Goal: Information Seeking & Learning: Find specific fact

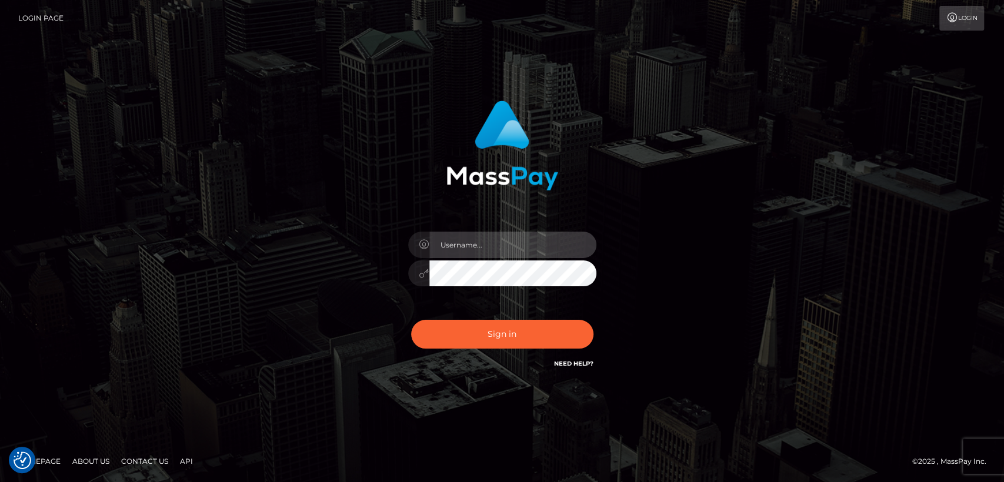
type input "nt.es"
click at [245, 283] on div "nt.es Sign in" at bounding box center [502, 241] width 671 height 299
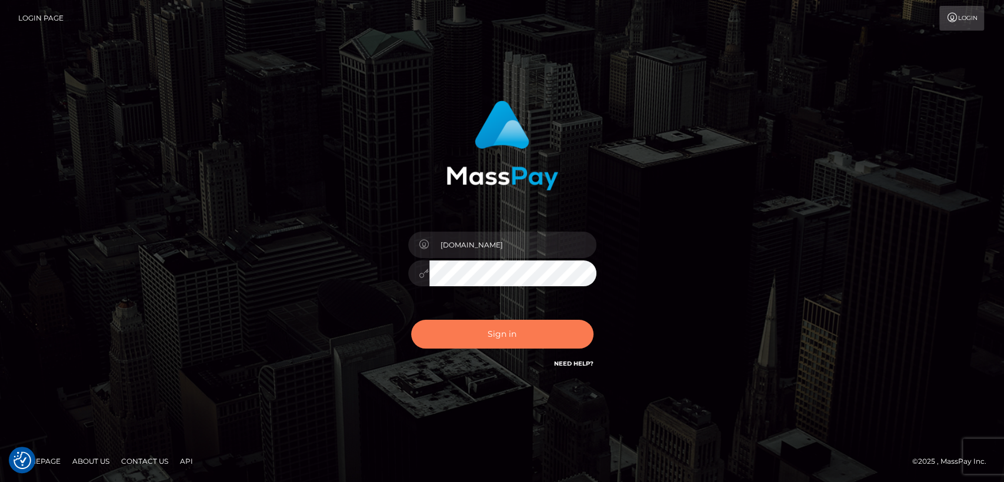
click at [452, 335] on button "Sign in" at bounding box center [502, 334] width 182 height 29
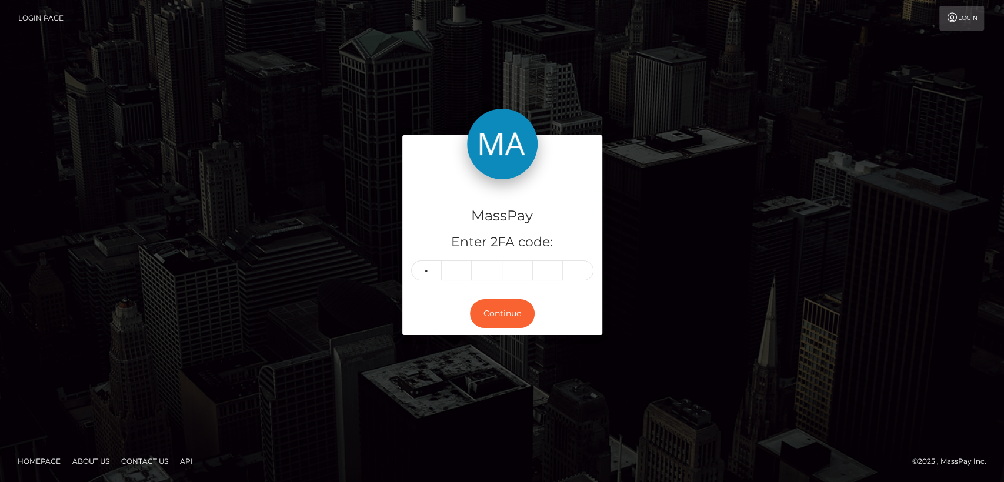
type input "9"
type input "1"
type input "4"
type input "5"
type input "9"
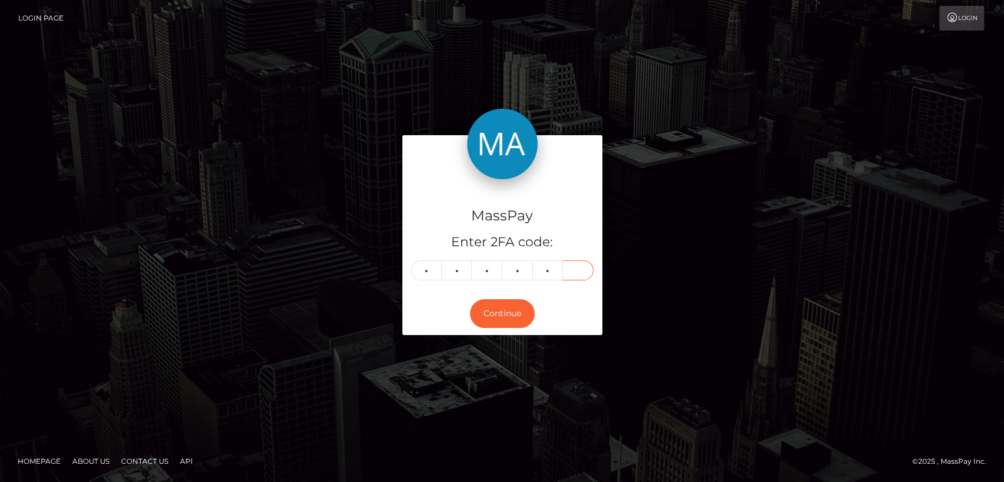
type input "4"
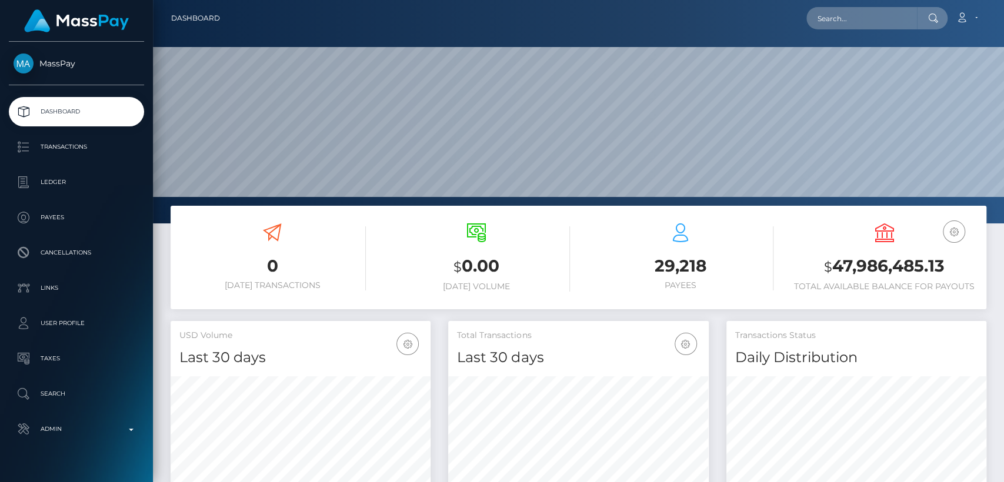
scroll to position [208, 260]
click at [886, 24] on input "text" at bounding box center [862, 18] width 111 height 22
paste input "[EMAIL_ADDRESS][DOMAIN_NAME]"
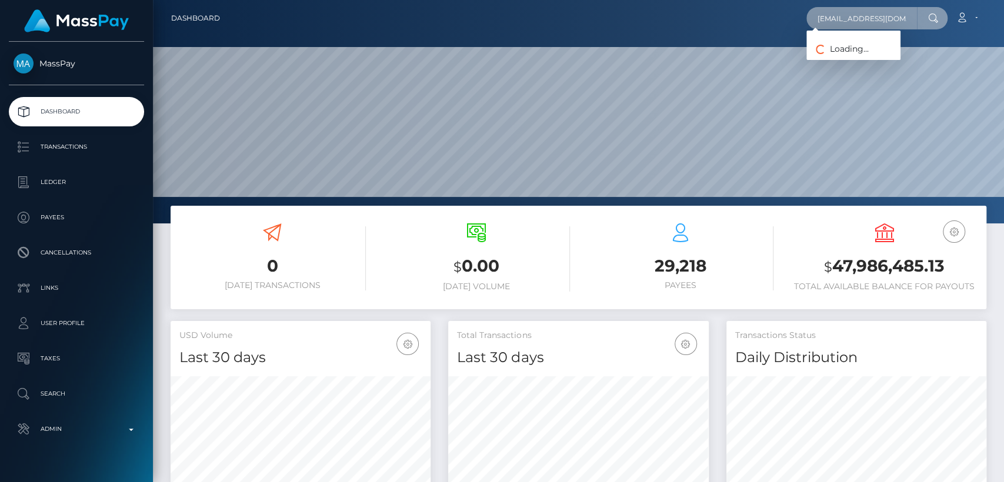
scroll to position [0, 4]
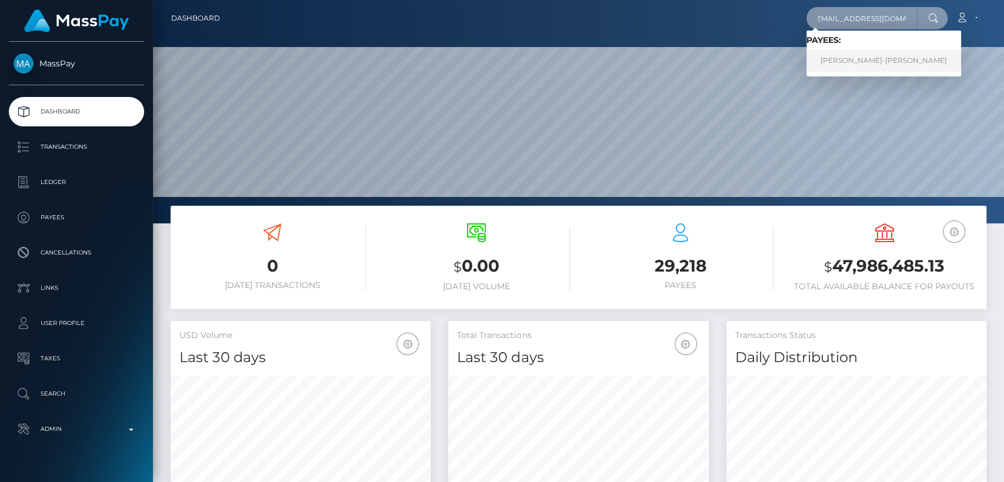
type input "[EMAIL_ADDRESS][DOMAIN_NAME]"
click at [882, 55] on link "KEVIN MICHAEL SLOVAK-FOX" at bounding box center [884, 61] width 155 height 22
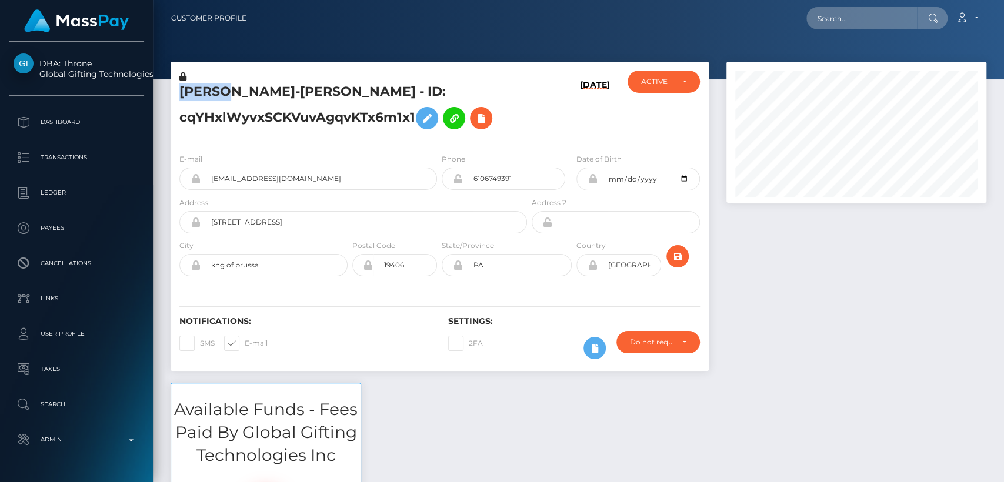
scroll to position [141, 260]
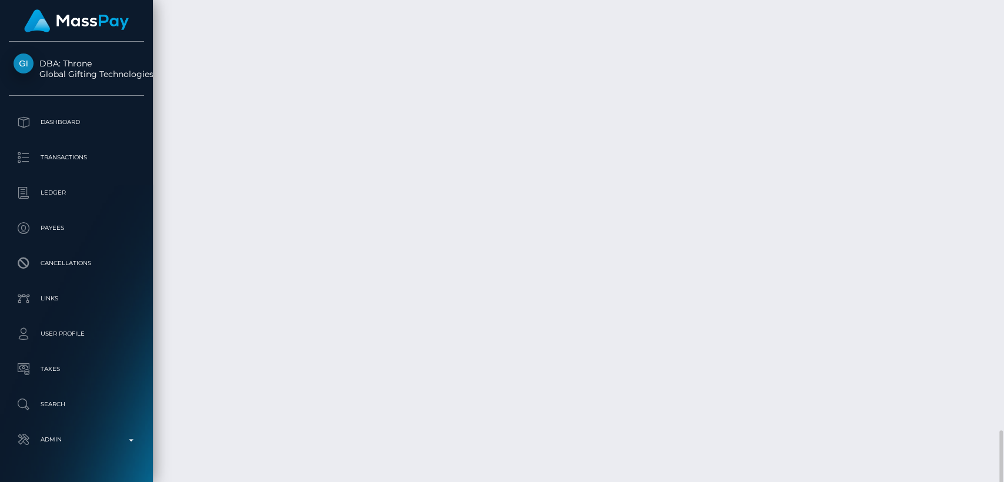
scroll to position [3547, 0]
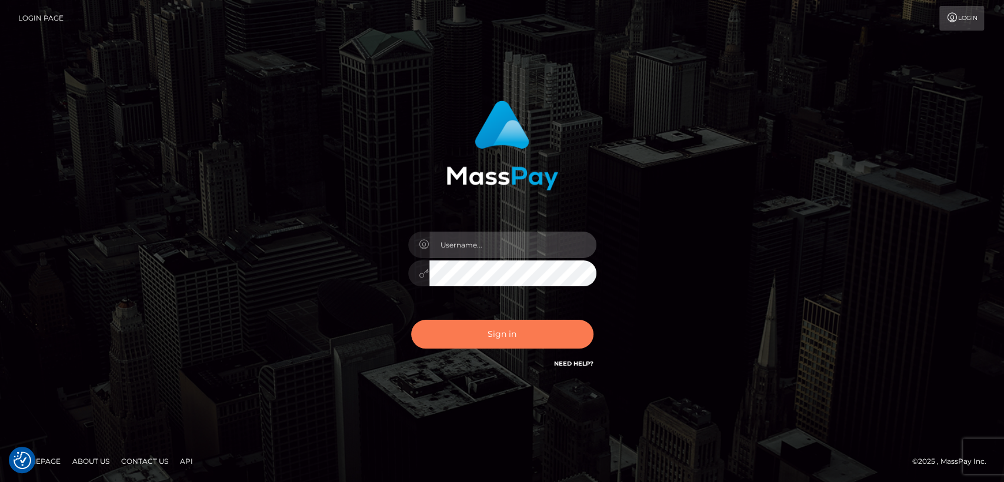
type input "nt.es"
click at [485, 321] on button "Sign in" at bounding box center [502, 334] width 182 height 29
type input "nt.es"
click at [485, 321] on button "Sign in" at bounding box center [502, 334] width 182 height 29
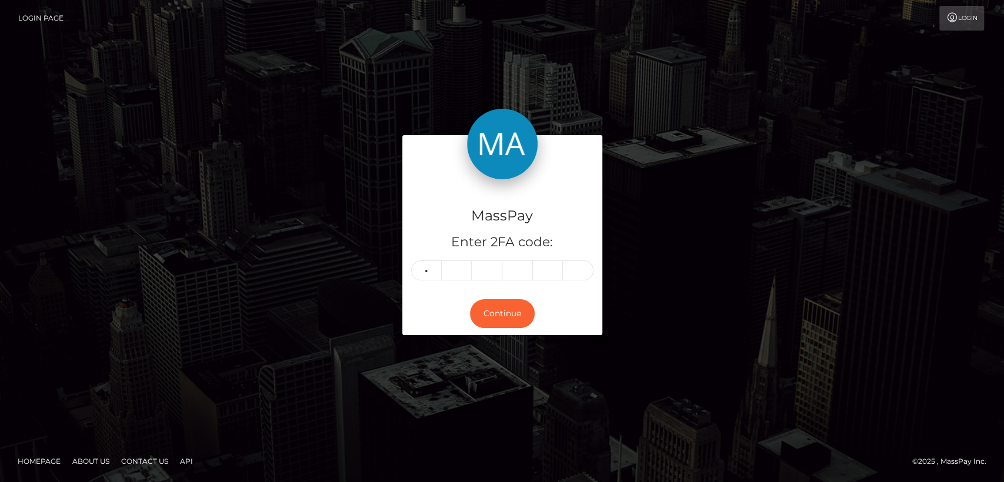
type input "1"
type input "0"
type input "2"
type input "5"
type input "0"
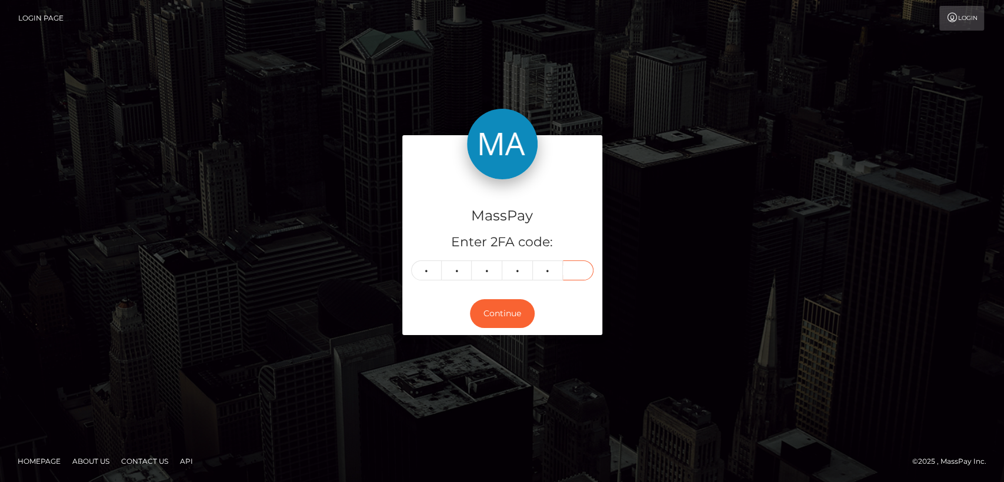
type input "1"
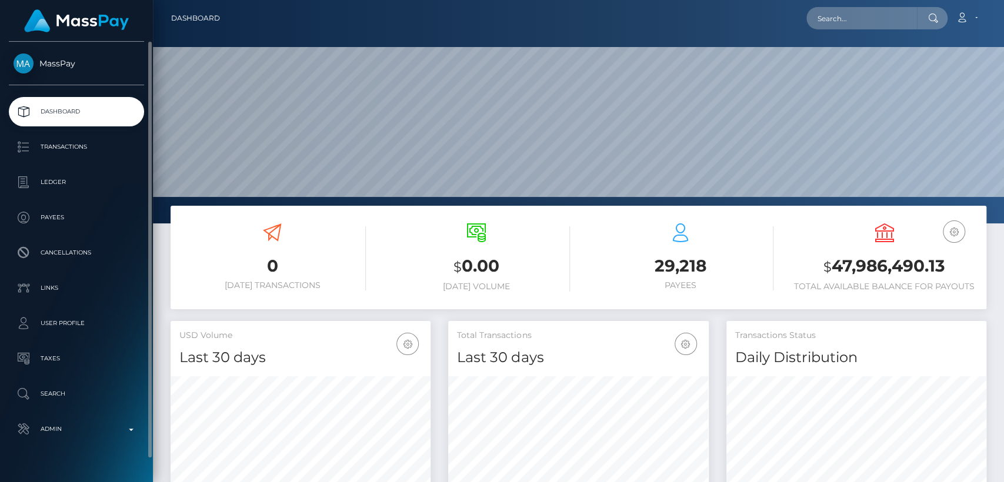
scroll to position [208, 260]
click at [52, 392] on p "Search" at bounding box center [77, 394] width 126 height 18
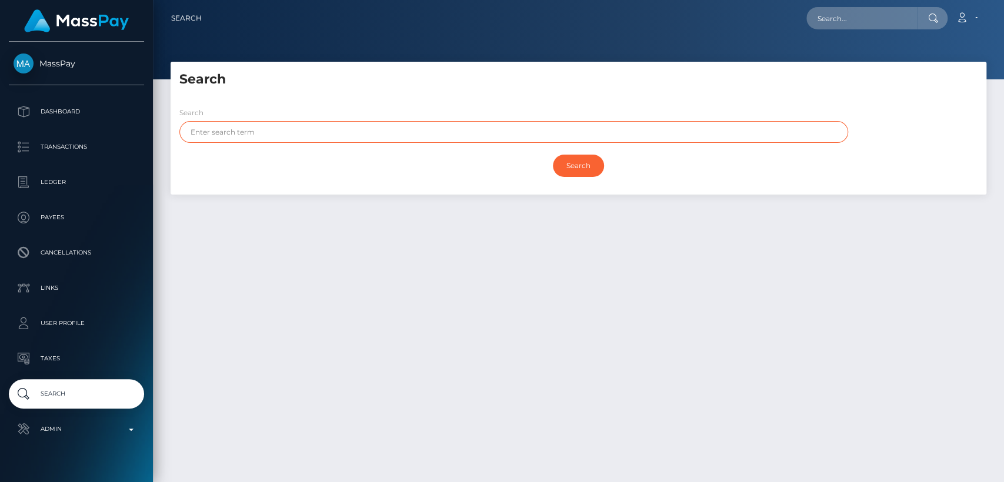
click at [319, 142] on input "text" at bounding box center [513, 132] width 669 height 22
click at [553, 155] on input "Search" at bounding box center [578, 166] width 51 height 22
click at [201, 132] on input "kelly" at bounding box center [513, 132] width 669 height 22
click at [230, 128] on input "keely" at bounding box center [513, 132] width 669 height 22
type input "keely"
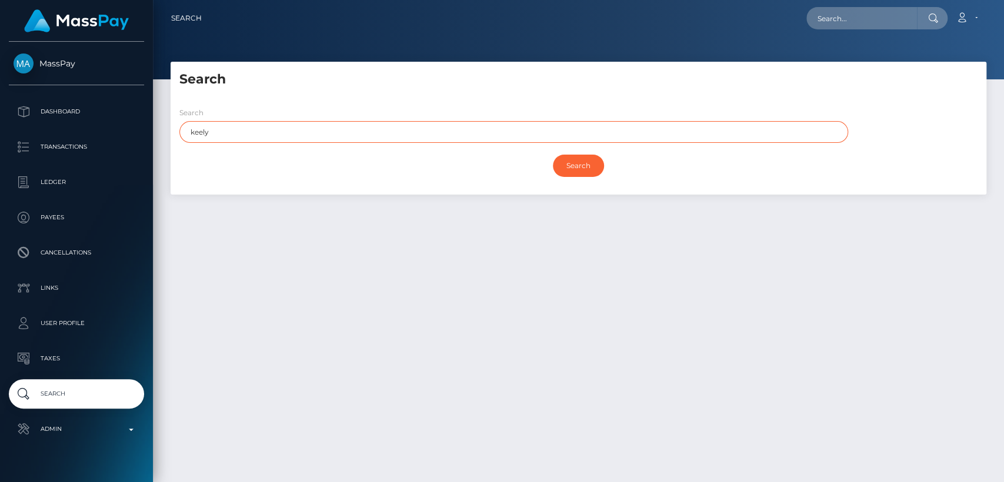
click at [553, 155] on input "Search" at bounding box center [578, 166] width 51 height 22
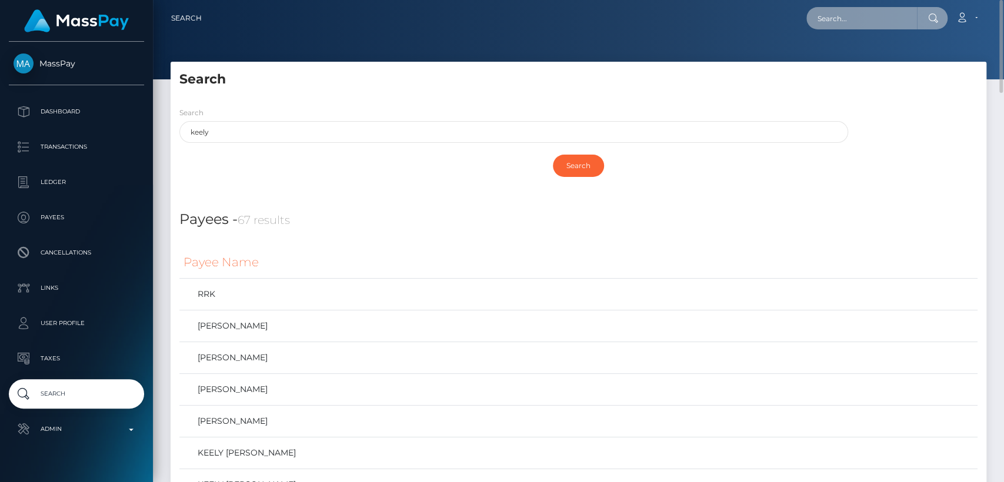
click at [898, 11] on input "text" at bounding box center [862, 18] width 111 height 22
paste input "keelynaquin70@gmail.com"
type input "keelynaquin70@gmail.com"
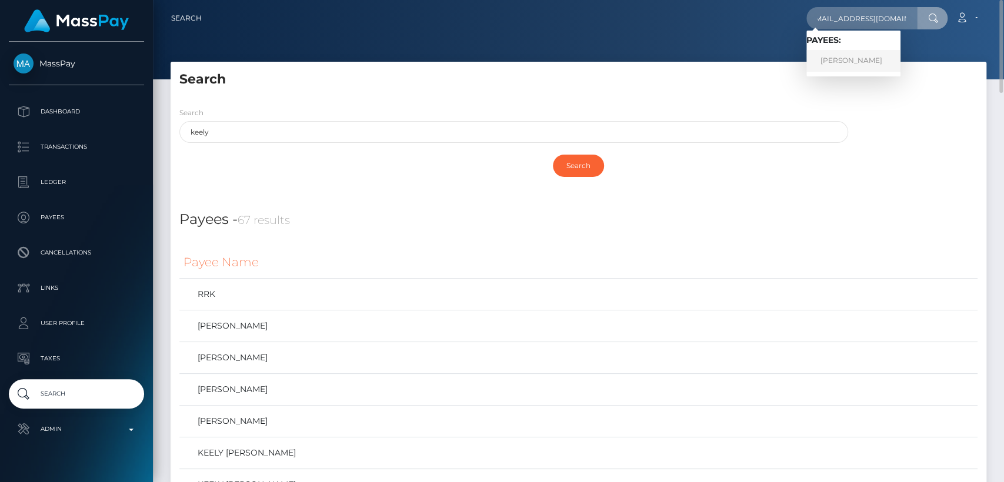
scroll to position [0, 0]
click at [899, 55] on link "KEELY DLYNN NAQUIN" at bounding box center [854, 61] width 94 height 22
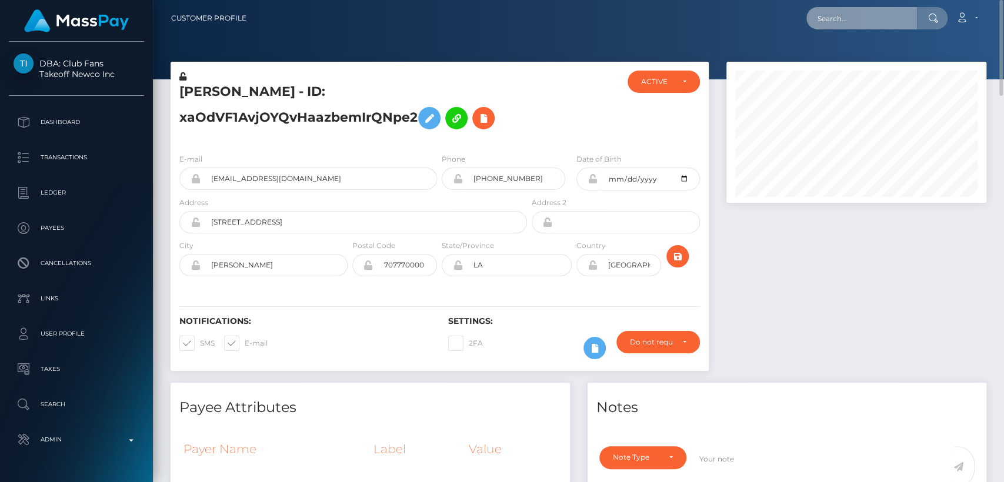
click at [868, 10] on input "text" at bounding box center [862, 18] width 111 height 22
paste input "433d085b339f42aca04cla2075ca975e"
click at [871, 9] on input "433d085b339f42aca04cla2075ca975e" at bounding box center [862, 18] width 111 height 22
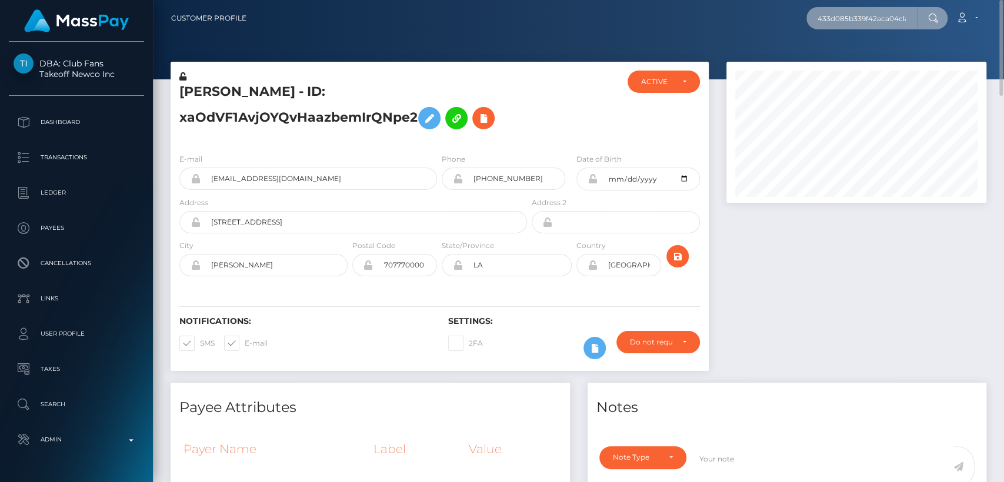
paste input "[EMAIL_ADDRESS][DOMAIN_NAME]"
type input "victoria.mte@icloud.com"
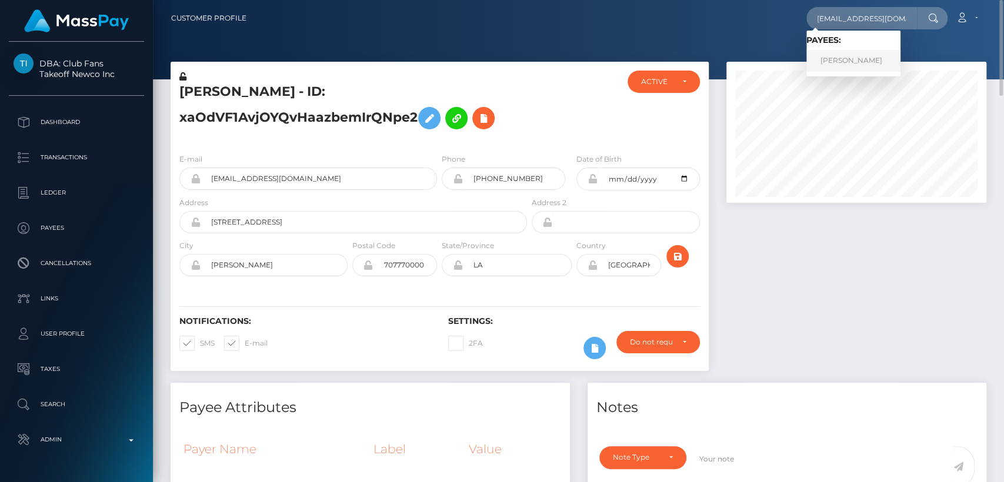
scroll to position [0, 0]
click at [875, 61] on link "Victoria Maruthamuthee" at bounding box center [854, 61] width 94 height 22
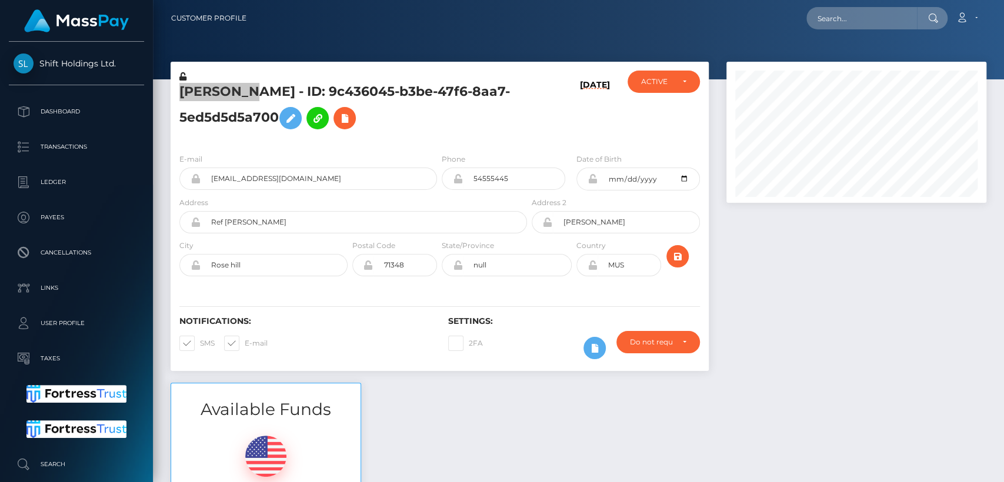
scroll to position [141, 260]
click at [441, 405] on div "Available Funds $0.00 USD Balance" at bounding box center [579, 469] width 834 height 173
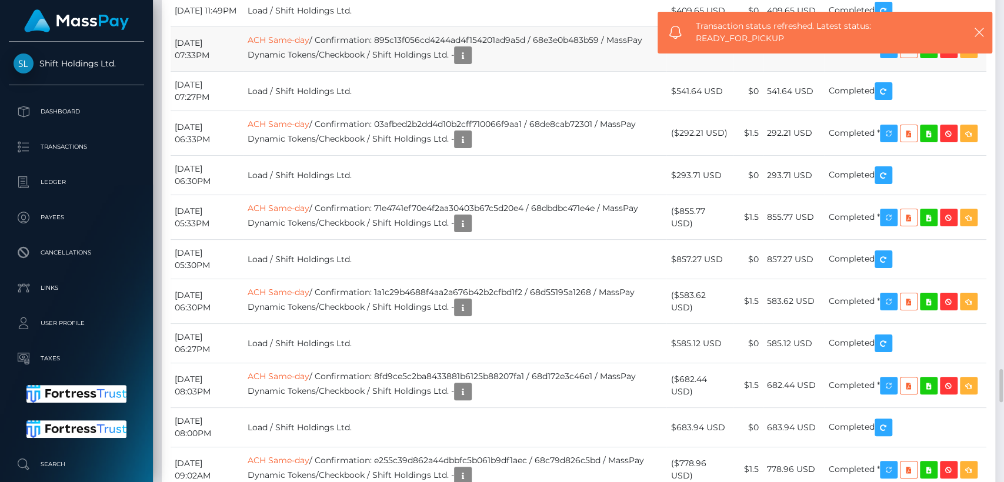
drag, startPoint x: 264, startPoint y: 378, endPoint x: 261, endPoint y: 405, distance: 27.2
click at [261, 405] on tbody "October 13, 2025 09:04AM ACH Same-day / Confirmation: 433d085b339f42aca04c1a207…" at bounding box center [579, 470] width 816 height 1259
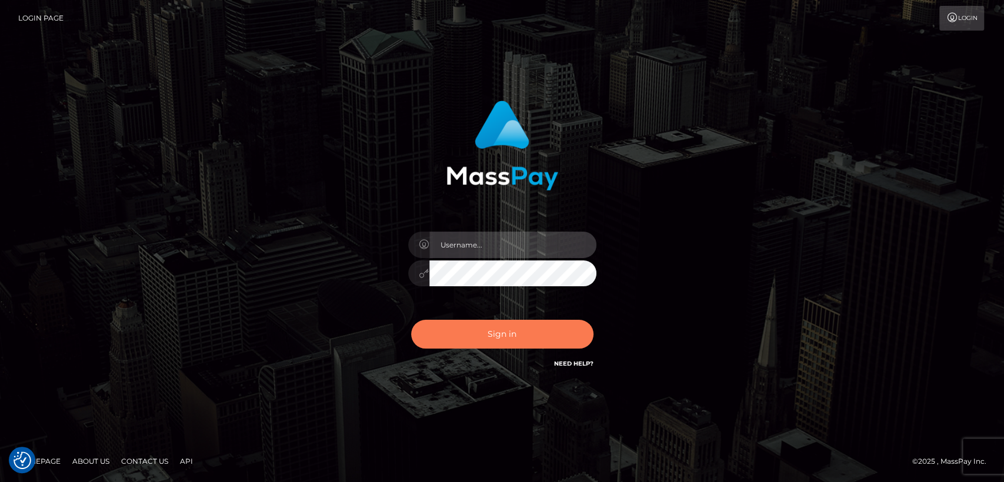
type input "nt.es"
click at [459, 340] on button "Sign in" at bounding box center [502, 334] width 182 height 29
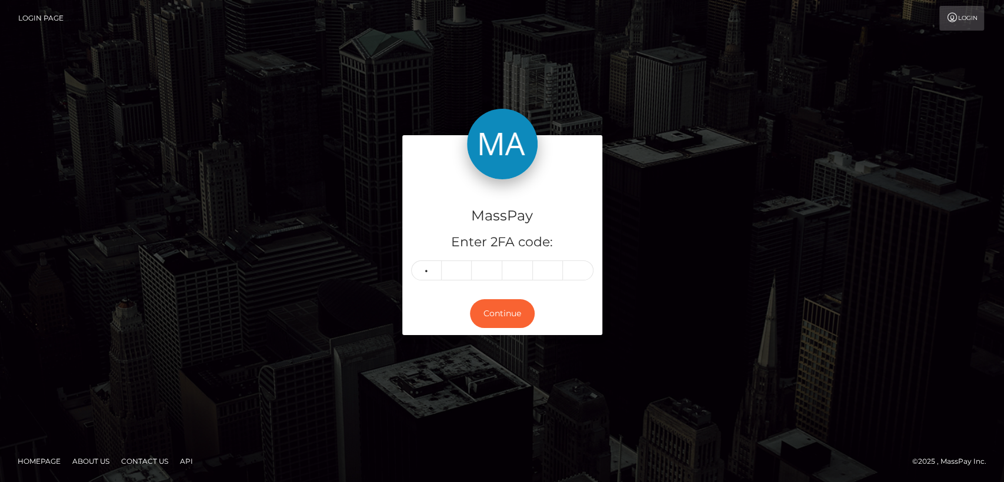
type input "6"
type input "8"
type input "0"
type input "9"
type input "2"
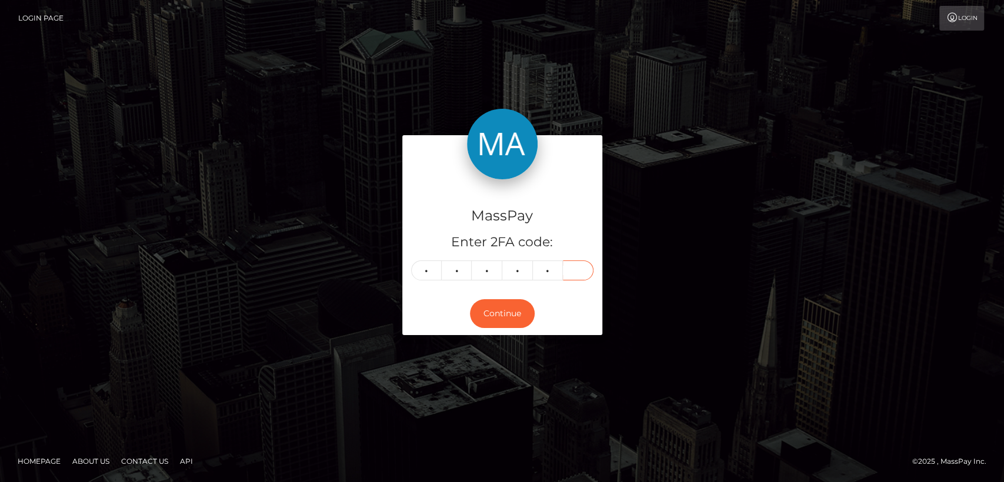
type input "5"
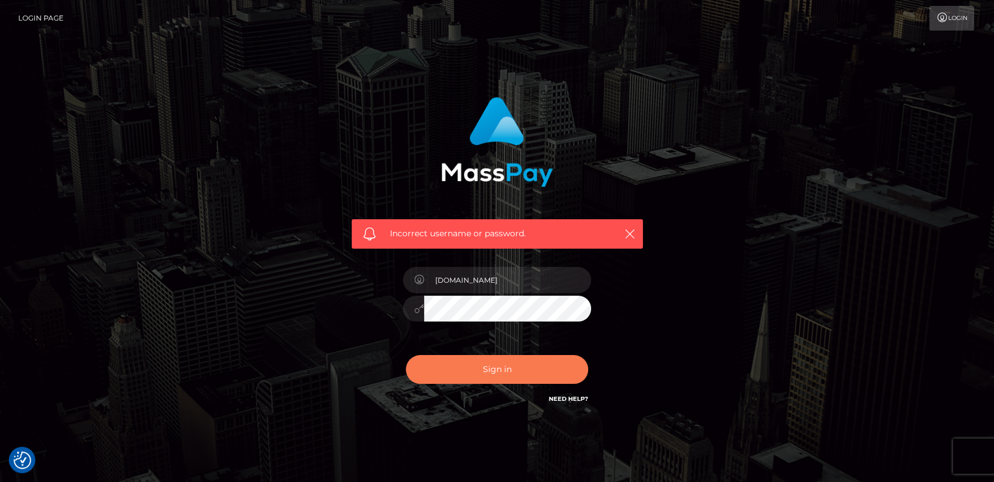
click at [458, 368] on button "Sign in" at bounding box center [497, 369] width 182 height 29
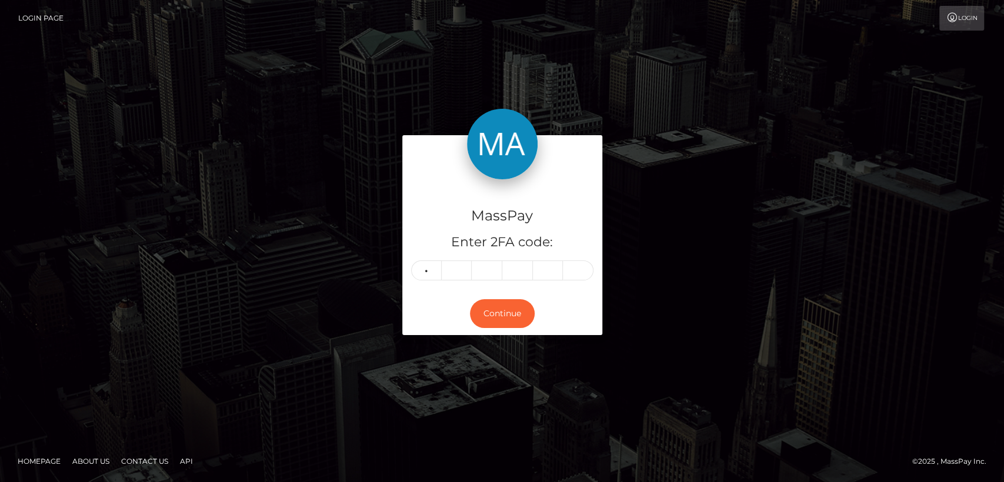
type input "6"
type input "8"
type input "0"
type input "9"
type input "3"
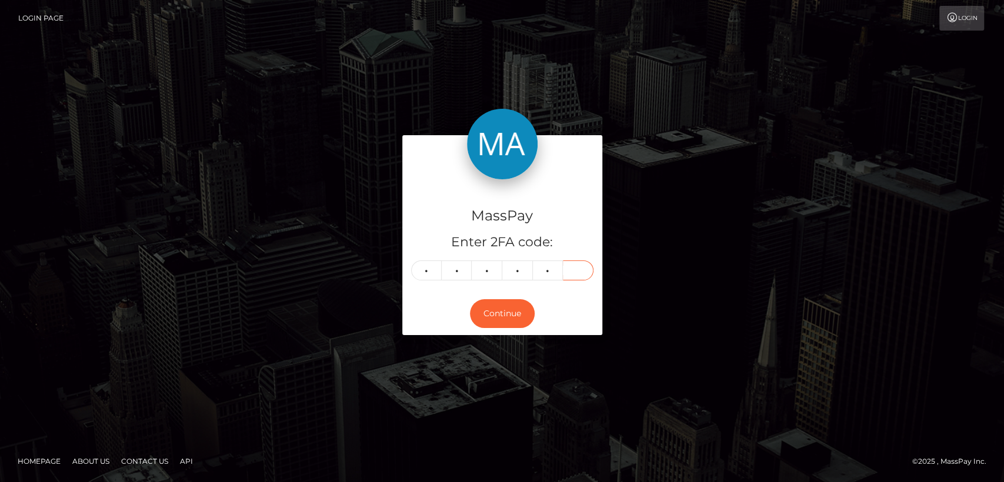
type input "5"
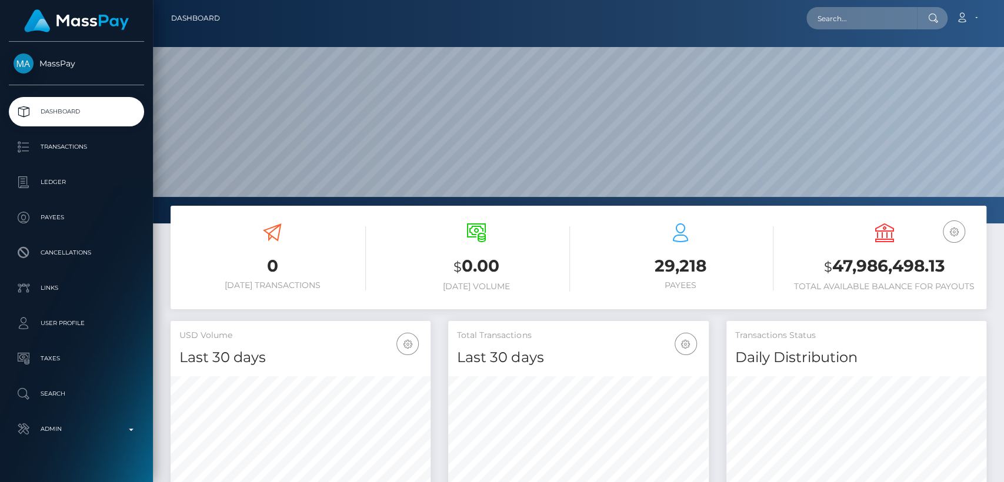
scroll to position [208, 260]
click at [837, 17] on input "text" at bounding box center [862, 18] width 111 height 22
paste input "ldorante@hotmail.com"
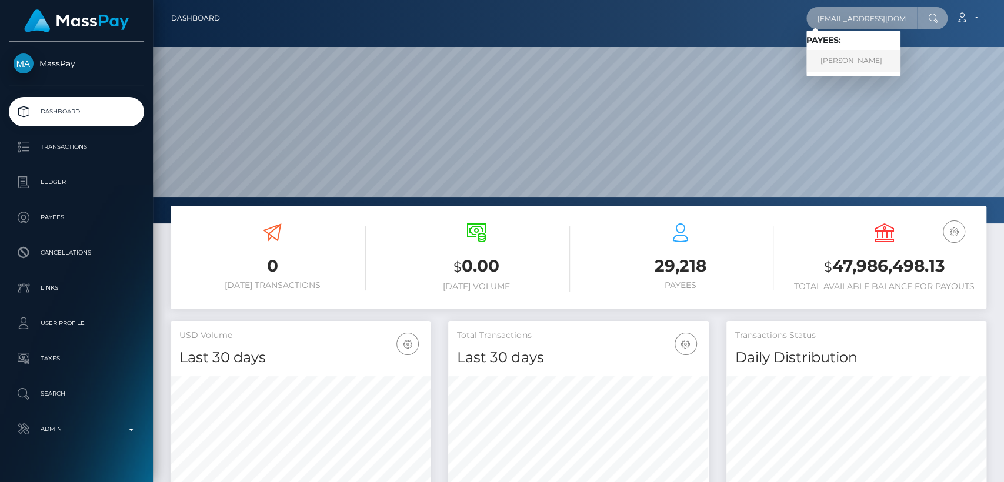
type input "ldorante@hotmail.com"
click at [832, 62] on link "Lorena Grace Dorante Lagos" at bounding box center [854, 61] width 94 height 22
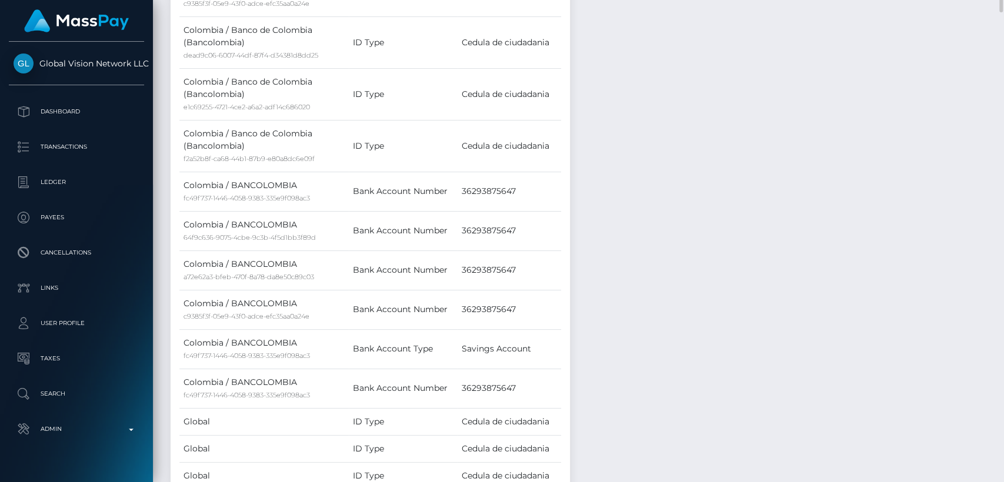
scroll to position [141, 260]
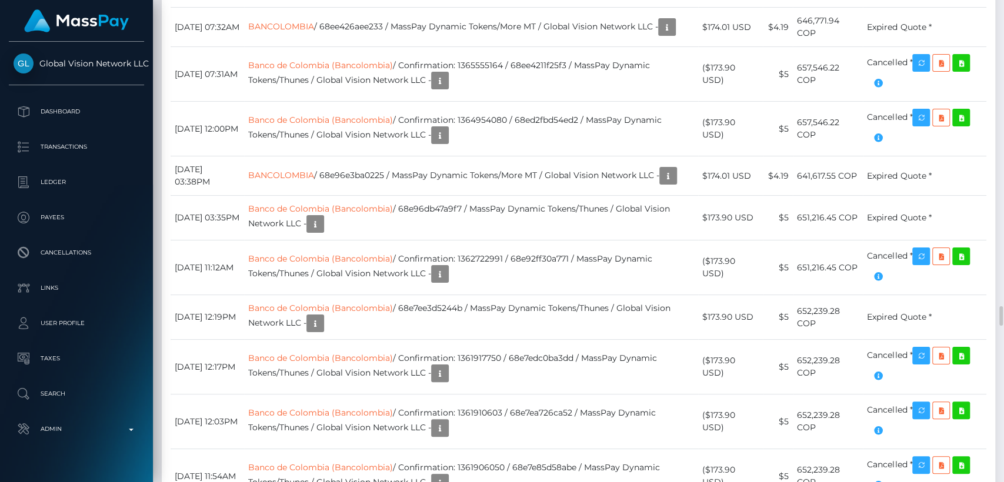
scroll to position [7665, 0]
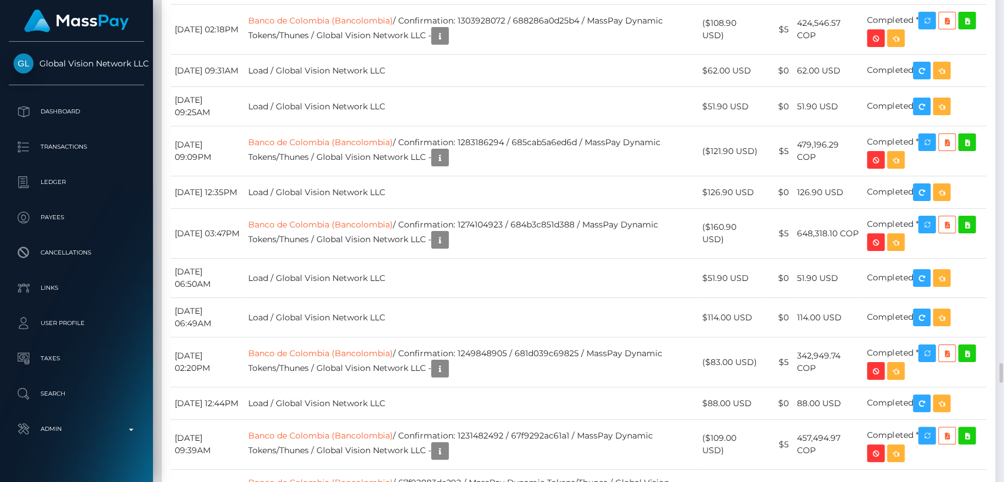
scroll to position [9028, 0]
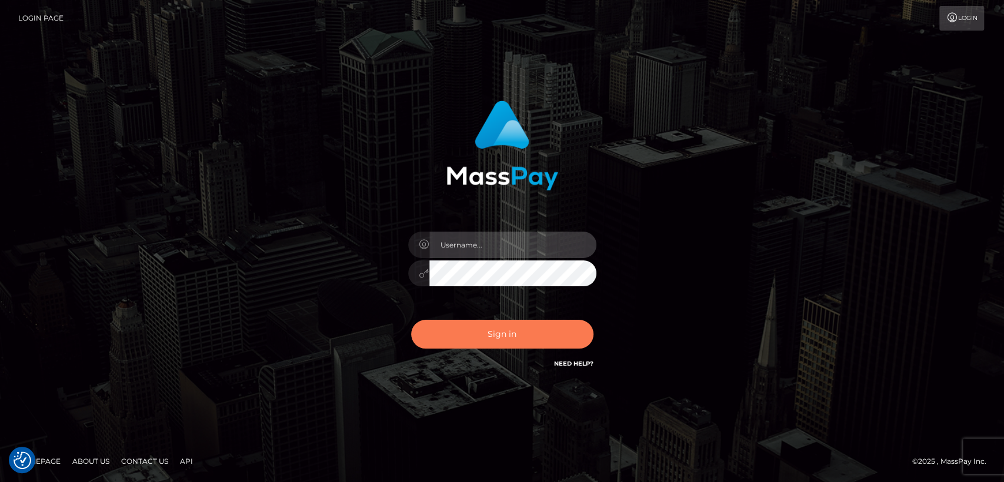
type input "[DOMAIN_NAME]"
click at [444, 337] on button "Sign in" at bounding box center [502, 334] width 182 height 29
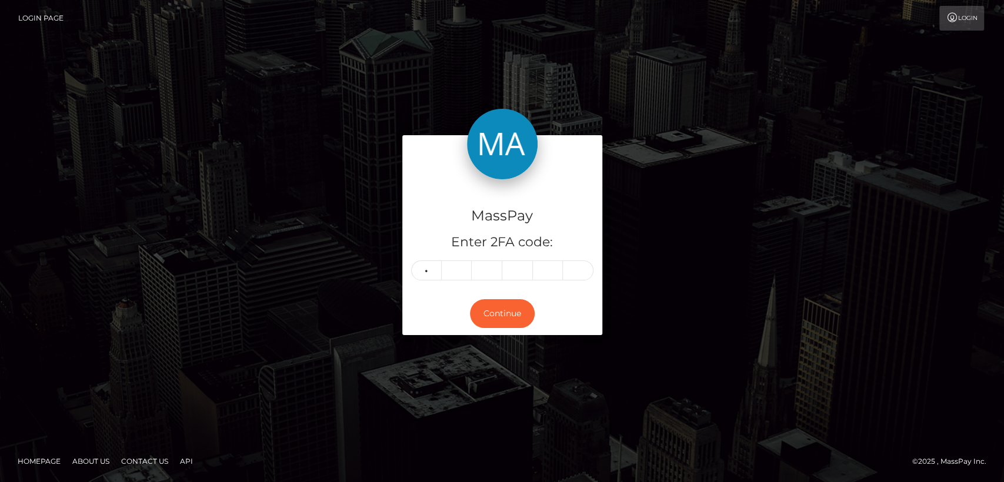
type input "1"
type input "5"
type input "9"
type input "8"
type input "0"
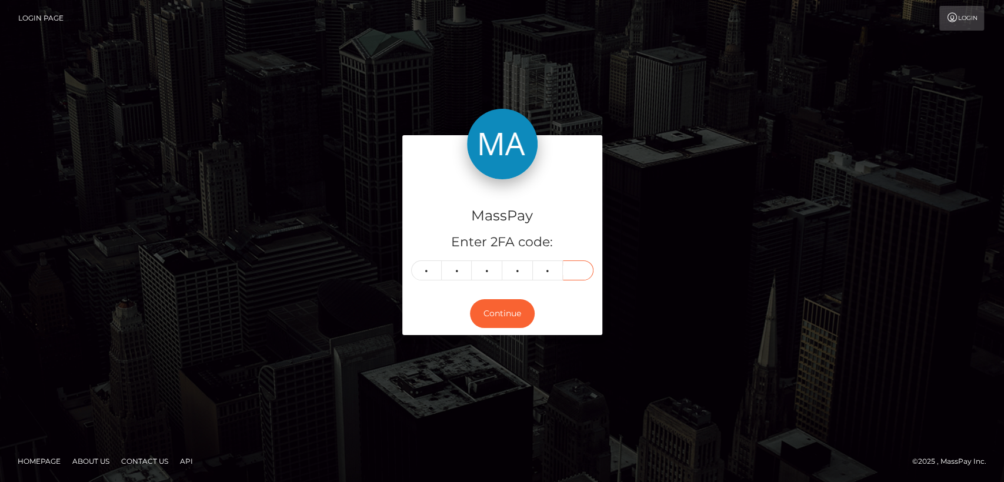
type input "4"
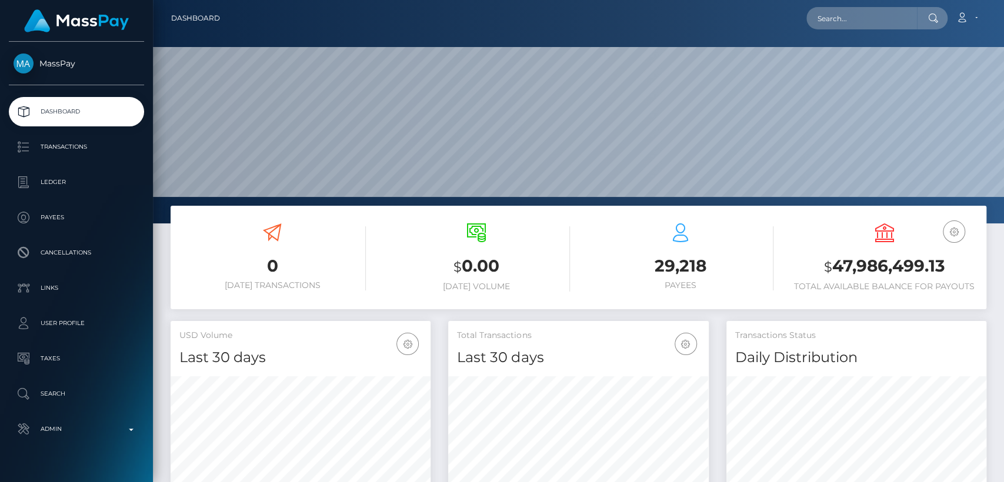
scroll to position [208, 260]
click at [904, 9] on input "text" at bounding box center [862, 18] width 111 height 22
paste input "shirayuki2059@gmail.com"
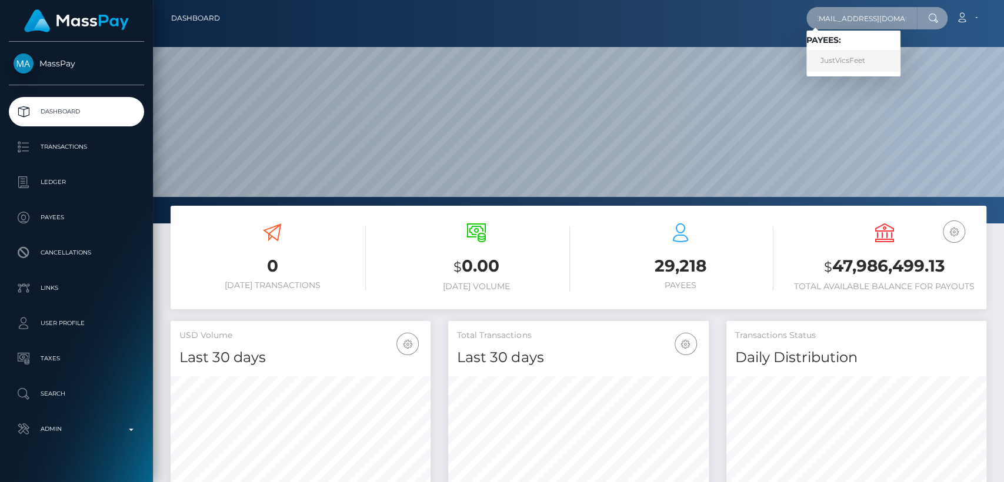
type input "shirayuki2059@gmail.com"
click at [874, 55] on link "JustVicsFeet" at bounding box center [854, 61] width 94 height 22
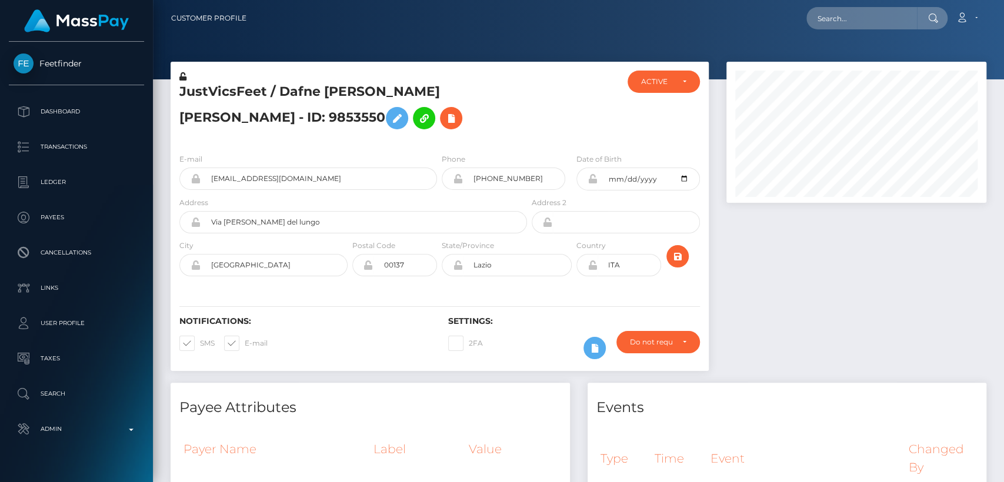
scroll to position [141, 260]
click at [307, 86] on h5 "JustVicsFeet / Dafne [PERSON_NAME] [PERSON_NAME] - ID: 9853550" at bounding box center [349, 109] width 341 height 52
click at [307, 86] on h5 "JustVicsFeet / Dafne Victoria Casos Guzman - ID: 9853550" at bounding box center [349, 109] width 341 height 52
copy h5 "Dafne"
click at [359, 131] on h5 "JustVicsFeet / Dafne Victoria Casos Guzman - ID: 9853550" at bounding box center [349, 109] width 341 height 52
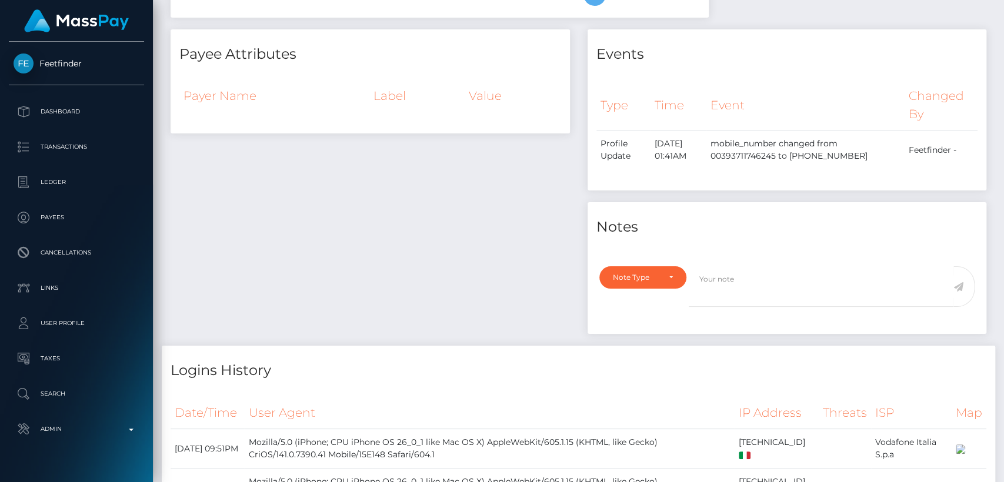
scroll to position [0, 0]
